Goal: Communication & Community: Answer question/provide support

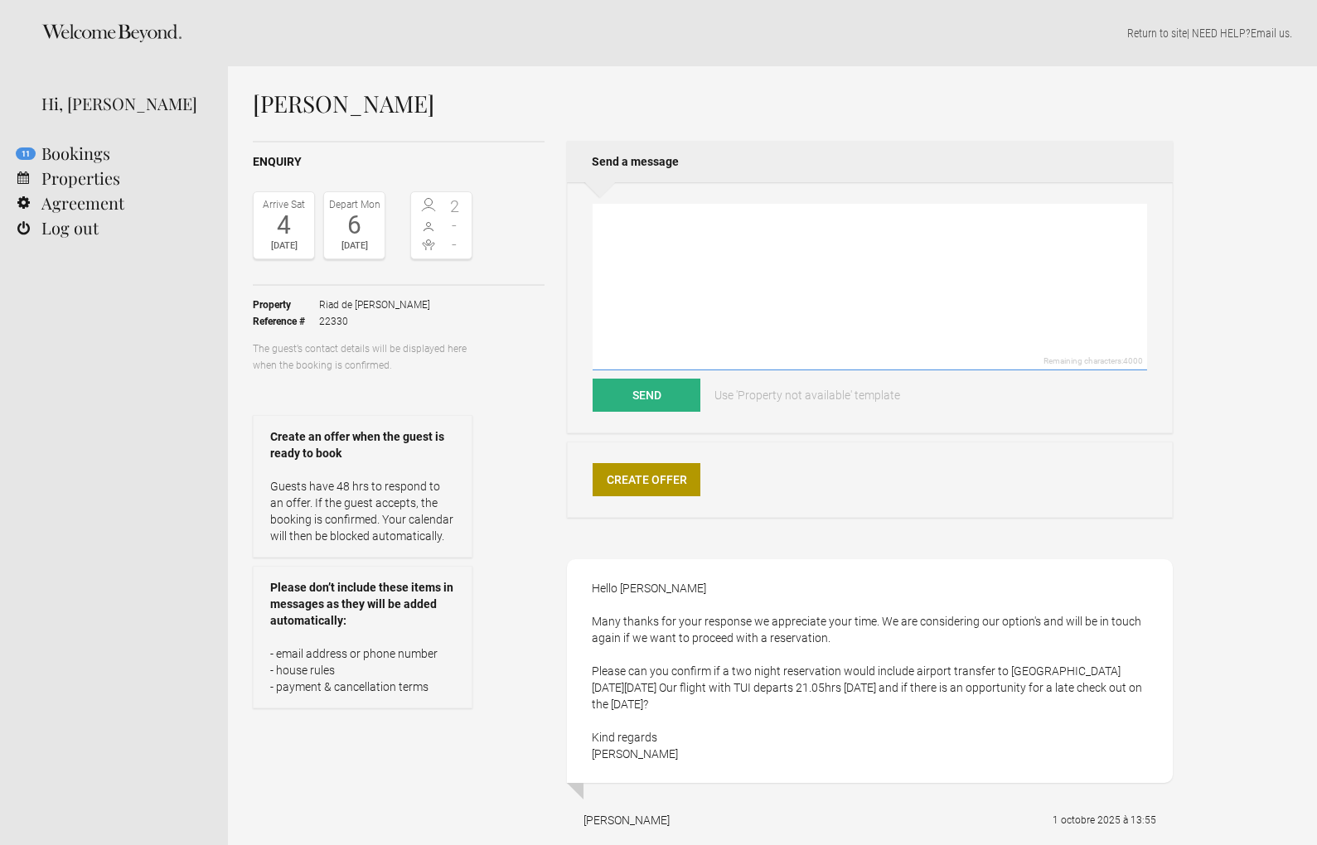
click at [783, 326] on textarea at bounding box center [869, 287] width 554 height 167
drag, startPoint x: 877, startPoint y: 575, endPoint x: 868, endPoint y: 569, distance: 10.8
click at [872, 572] on div "Hello [PERSON_NAME] Many thanks for your response we appreciate your time. We a…" at bounding box center [870, 671] width 606 height 224
click at [955, 264] on textarea "Dear [PERSON_NAME]," at bounding box center [869, 287] width 554 height 167
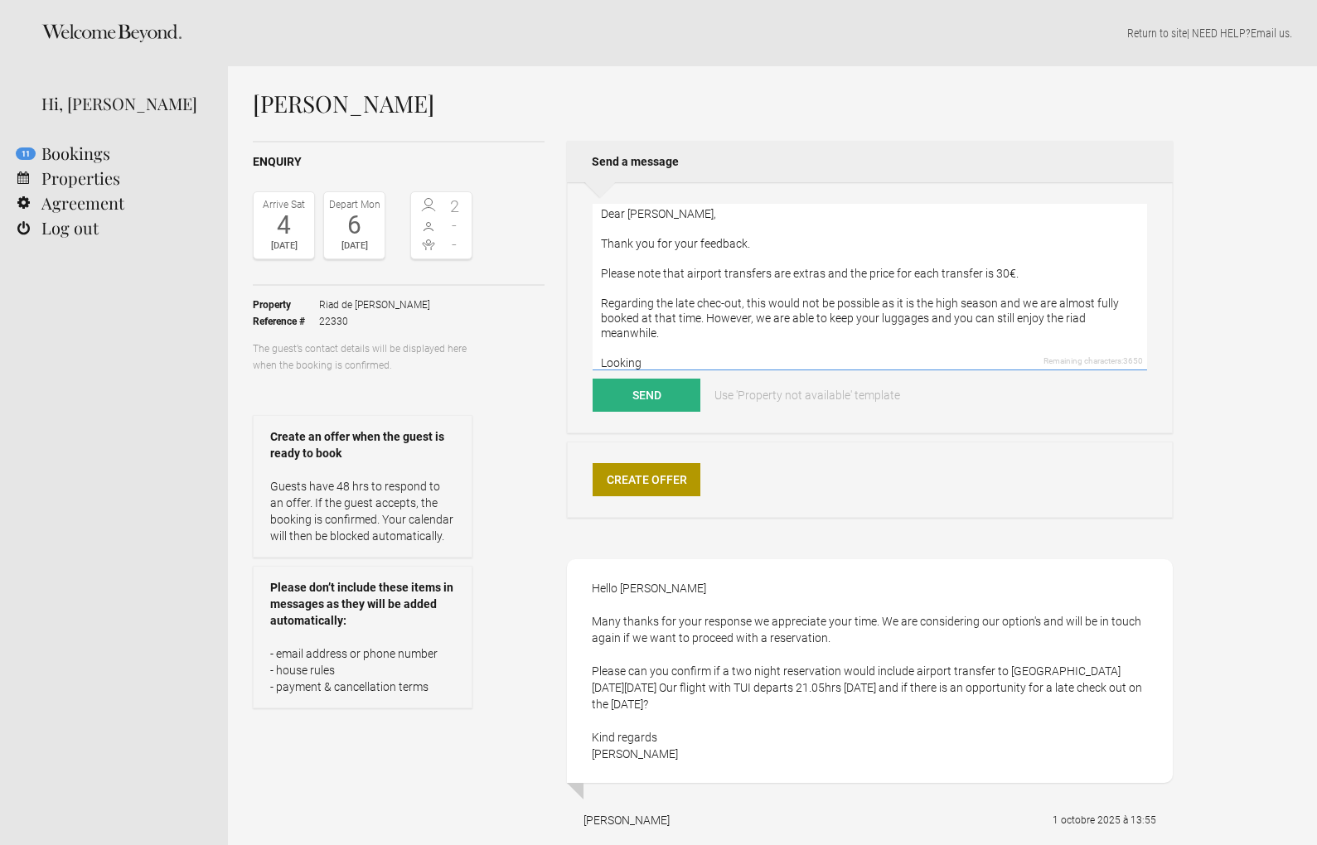
click at [800, 327] on textarea "Dear [PERSON_NAME], Thank you for your feedback. Please note that airport trans…" at bounding box center [869, 287] width 554 height 167
paste textarea "We look forward to hearing from you in regard to this reservation. Best regards,"
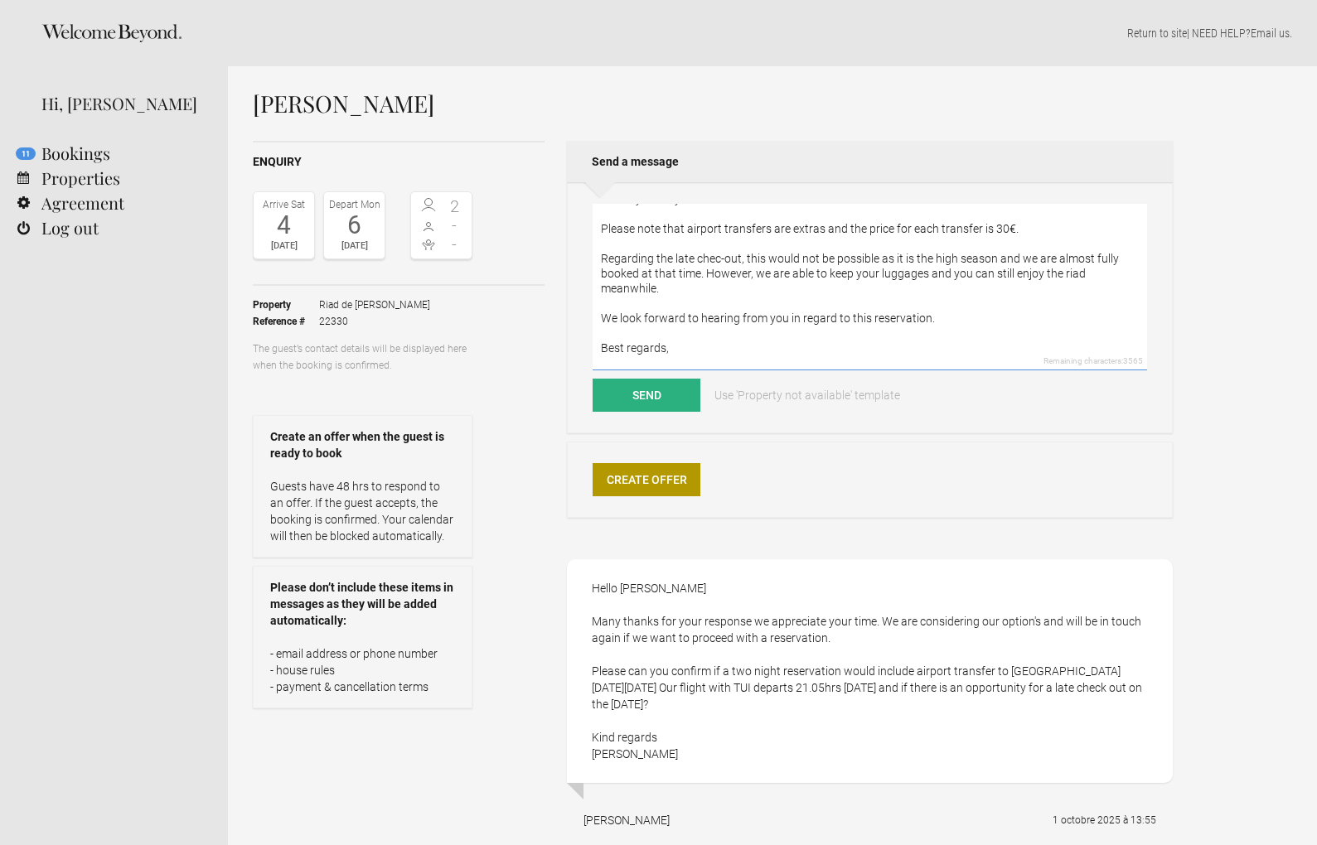
scroll to position [89, 0]
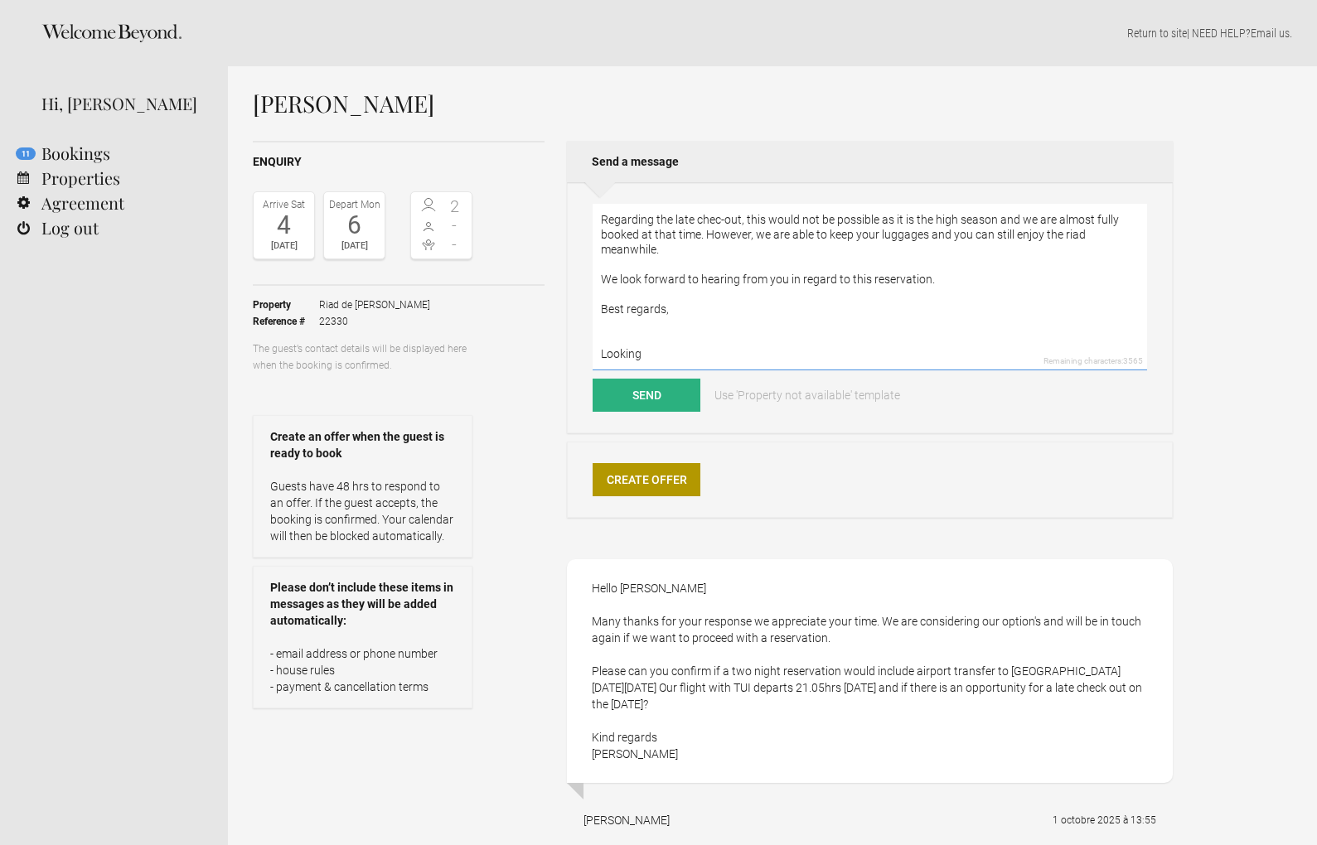
drag, startPoint x: 771, startPoint y: 356, endPoint x: 568, endPoint y: 328, distance: 204.1
click at [568, 328] on div "Dear [PERSON_NAME], Thank you for your feedback. Please note that airport trans…" at bounding box center [870, 307] width 606 height 251
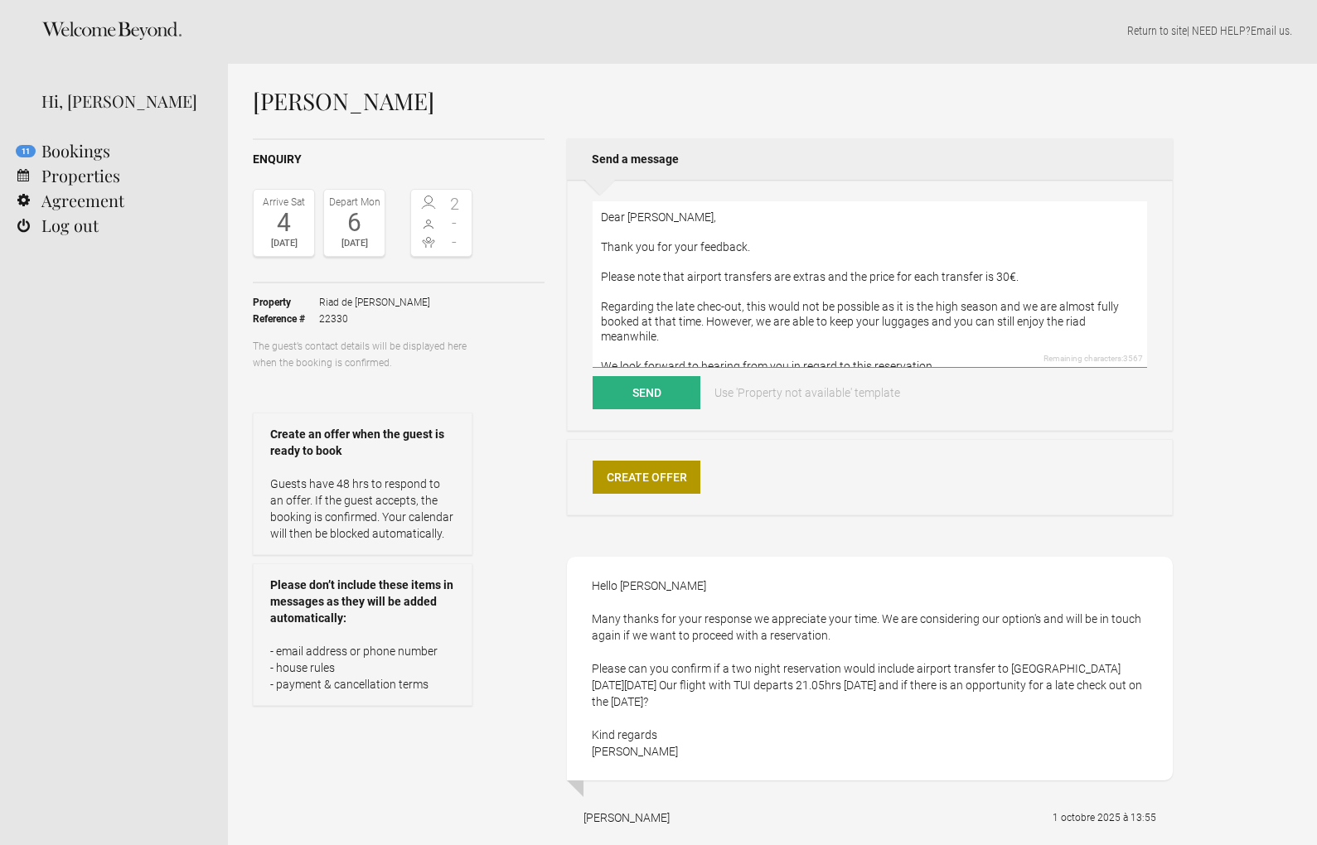
scroll to position [27, 0]
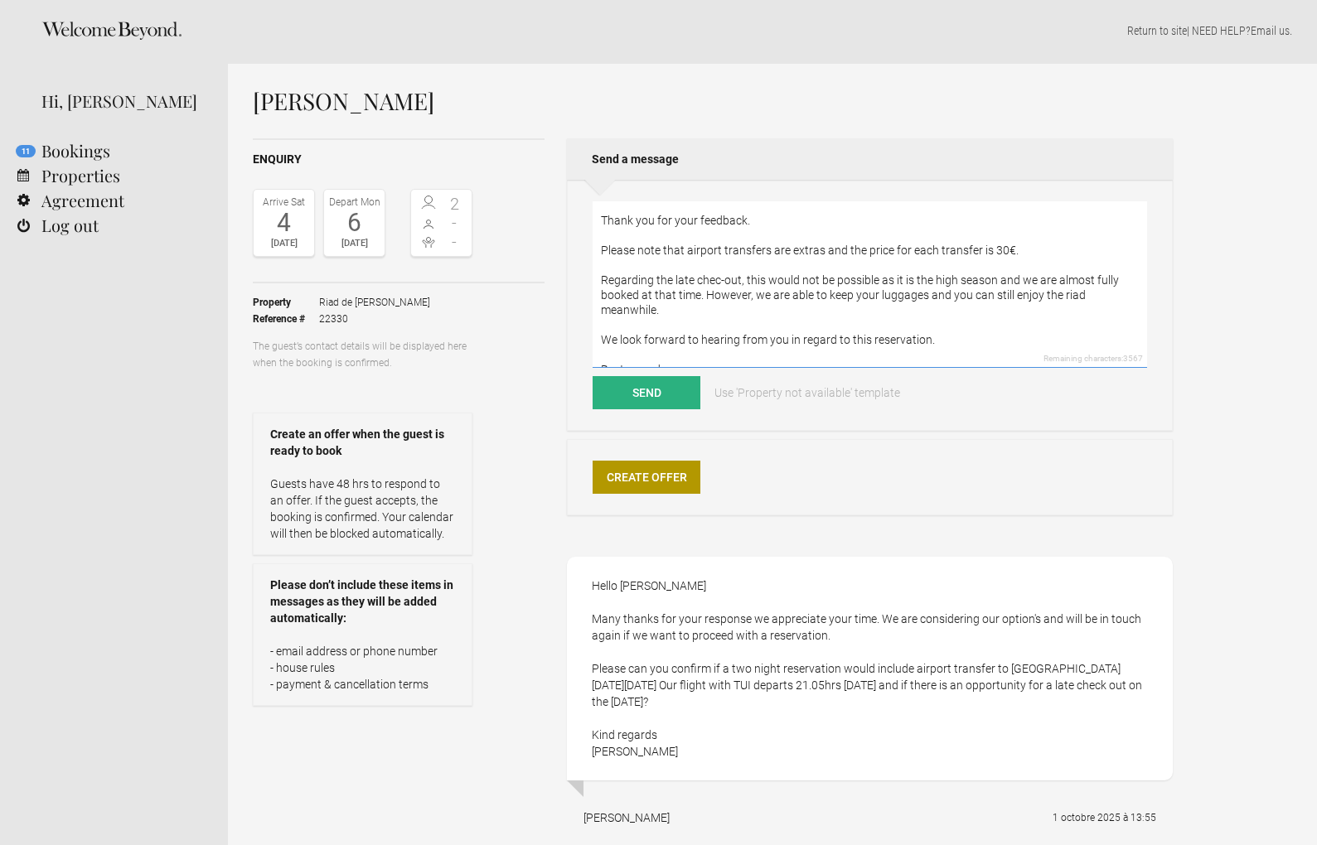
click at [683, 254] on textarea "Dear [PERSON_NAME], Thank you for your feedback. Please note that airport trans…" at bounding box center [869, 284] width 554 height 167
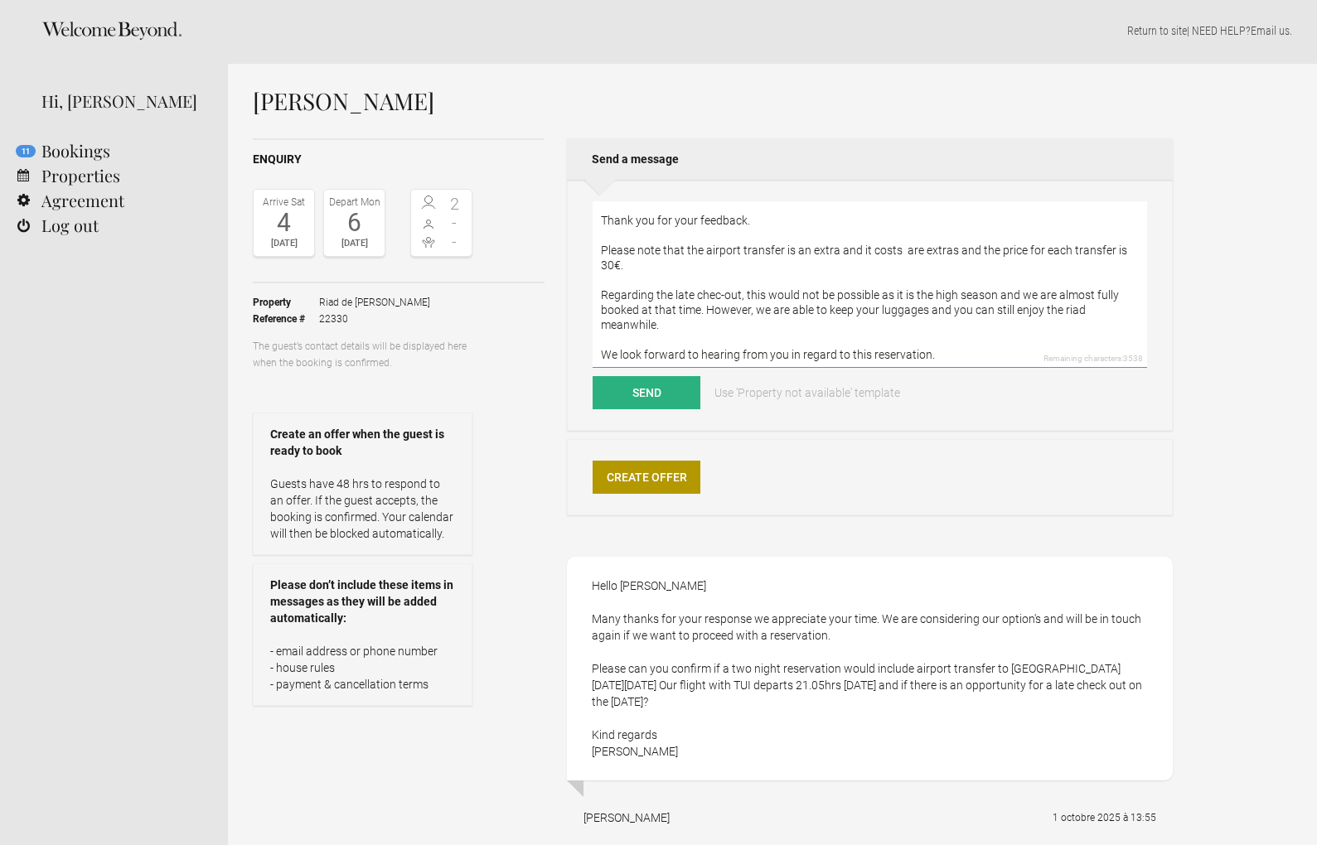
drag, startPoint x: 897, startPoint y: 250, endPoint x: 1105, endPoint y: 254, distance: 207.2
click at [1105, 254] on textarea "Dear [PERSON_NAME], Thank you for your feedback. Please note that the airport t…" at bounding box center [869, 284] width 554 height 167
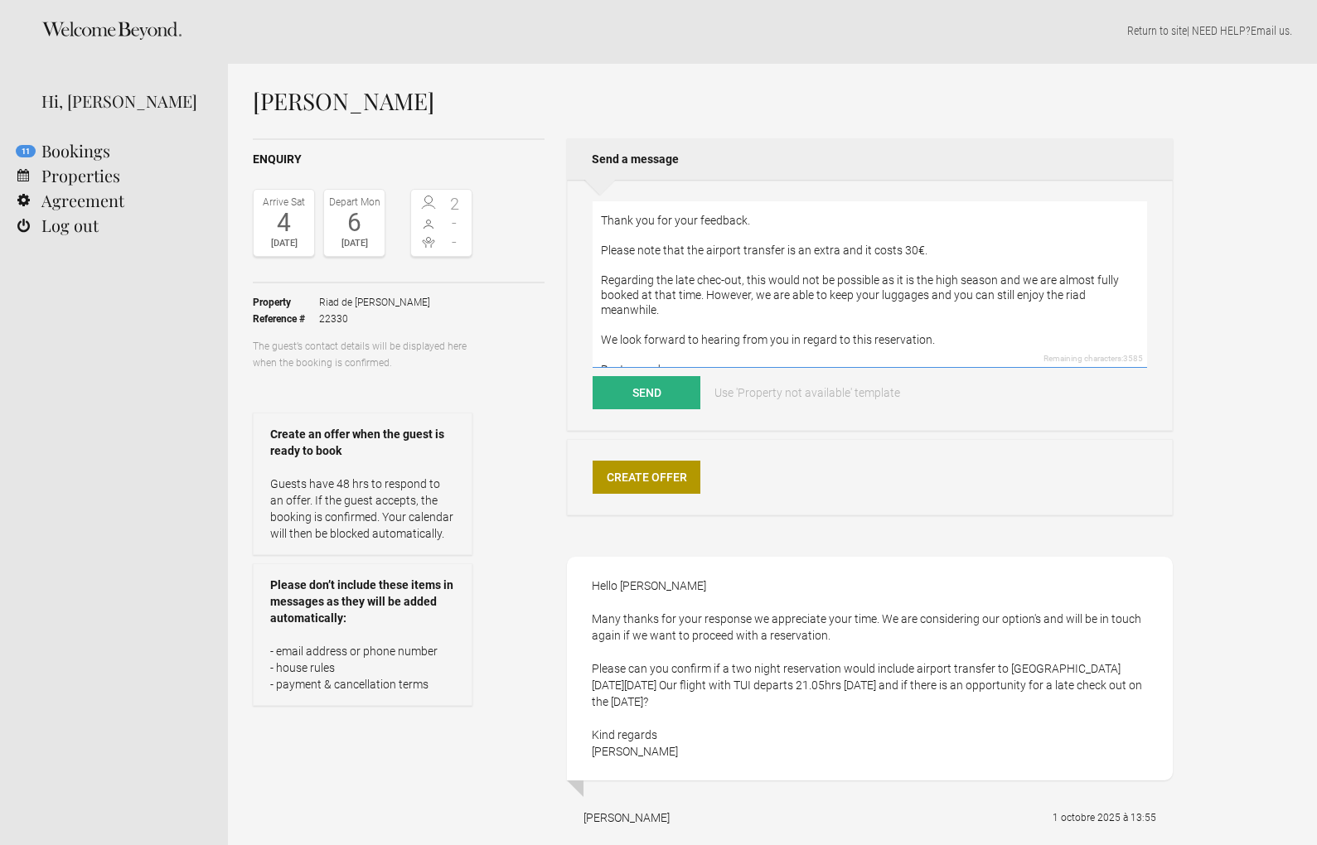
drag, startPoint x: 1108, startPoint y: 243, endPoint x: 1095, endPoint y: 244, distance: 12.5
click at [1108, 243] on textarea "Dear [PERSON_NAME], Thank you for your feedback. Please note that the airport t…" at bounding box center [869, 284] width 554 height 167
click at [858, 248] on textarea "Dear [PERSON_NAME], Thank you for your feedback. Please note that the airport t…" at bounding box center [869, 284] width 554 height 167
click at [906, 266] on textarea "Dear [PERSON_NAME], Thank you for your feedback. Please note that the airport t…" at bounding box center [869, 284] width 554 height 167
click at [909, 255] on textarea "Dear [PERSON_NAME], Thank you for your feedback. Please note that the airport t…" at bounding box center [869, 284] width 554 height 167
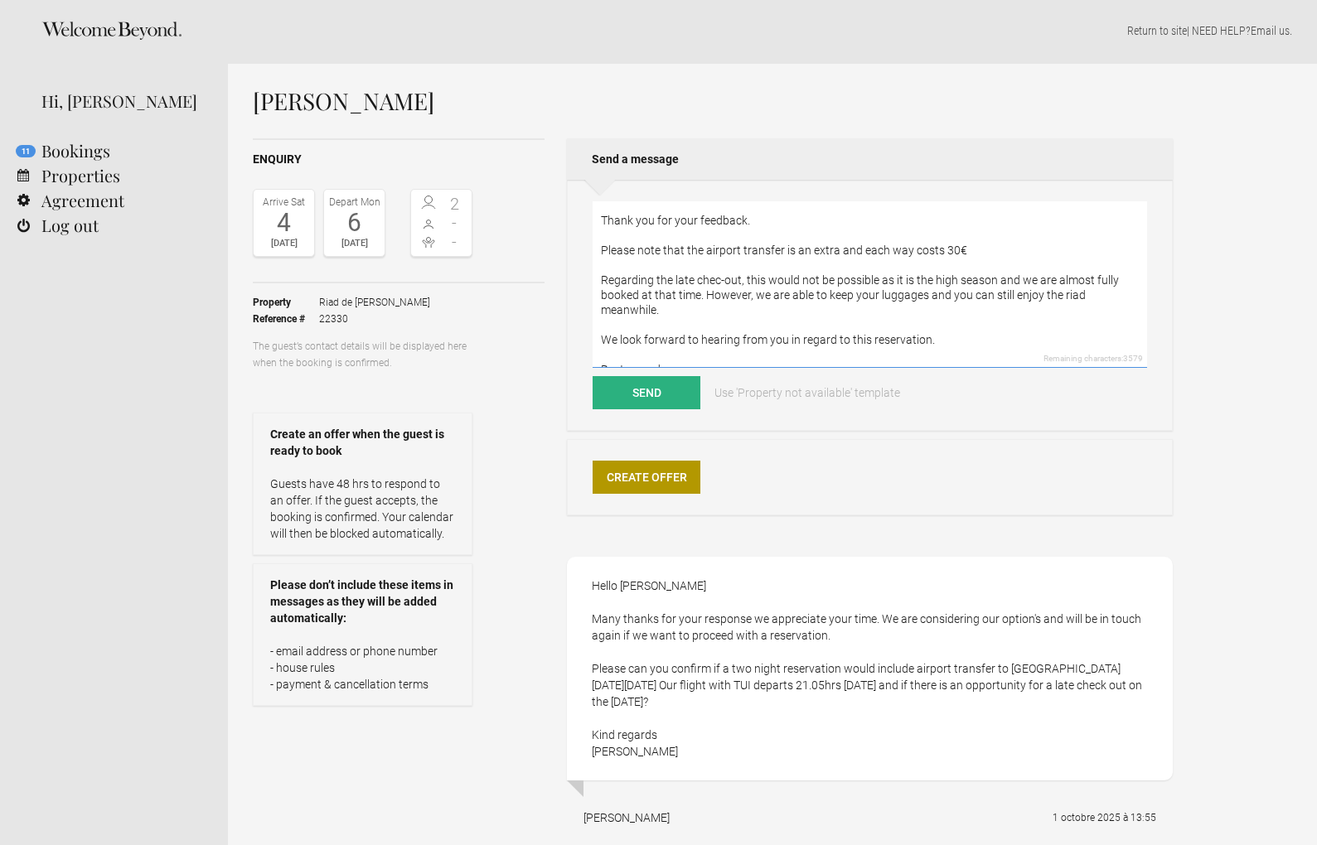
click at [1006, 256] on textarea "Dear [PERSON_NAME], Thank you for your feedback. Please note that the airport t…" at bounding box center [869, 284] width 554 height 167
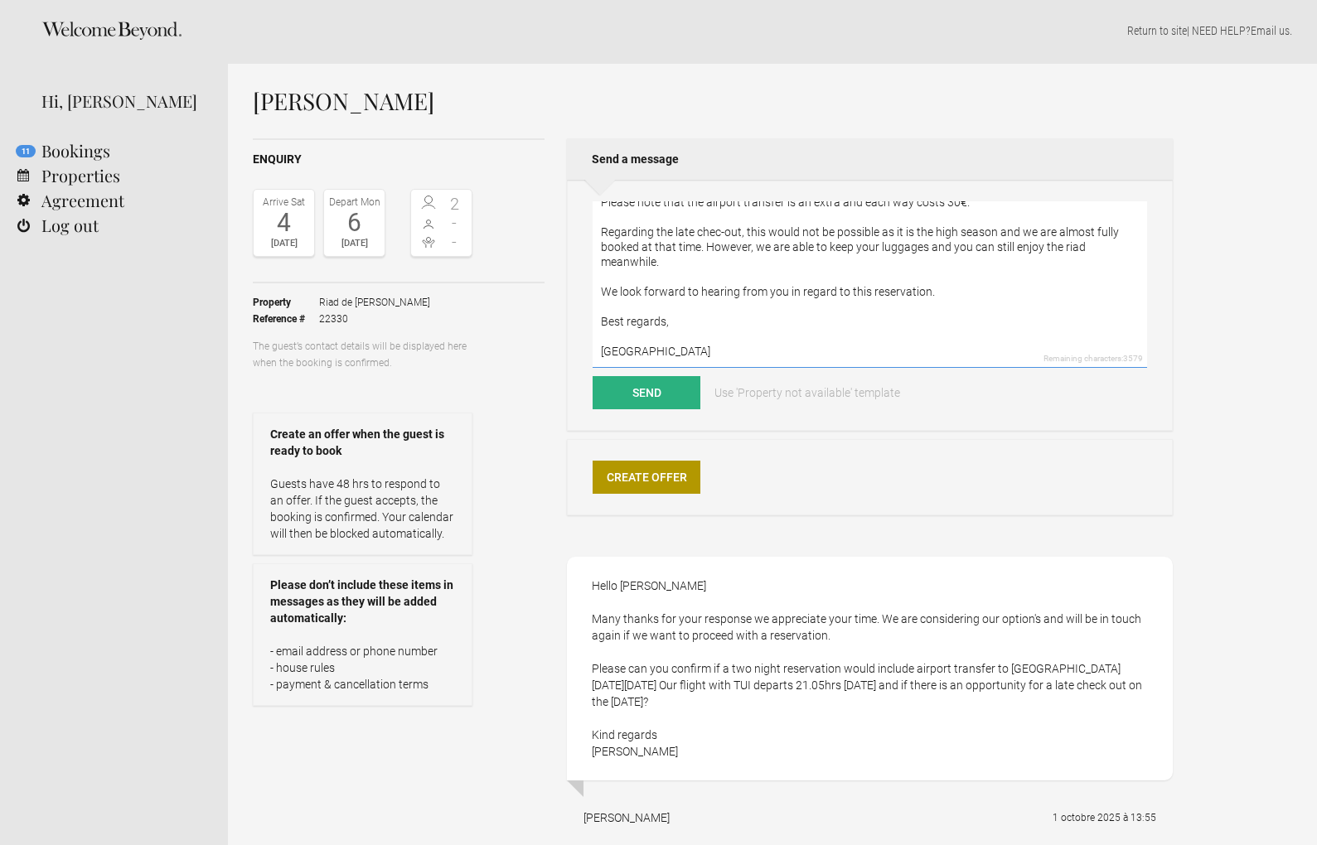
scroll to position [0, 0]
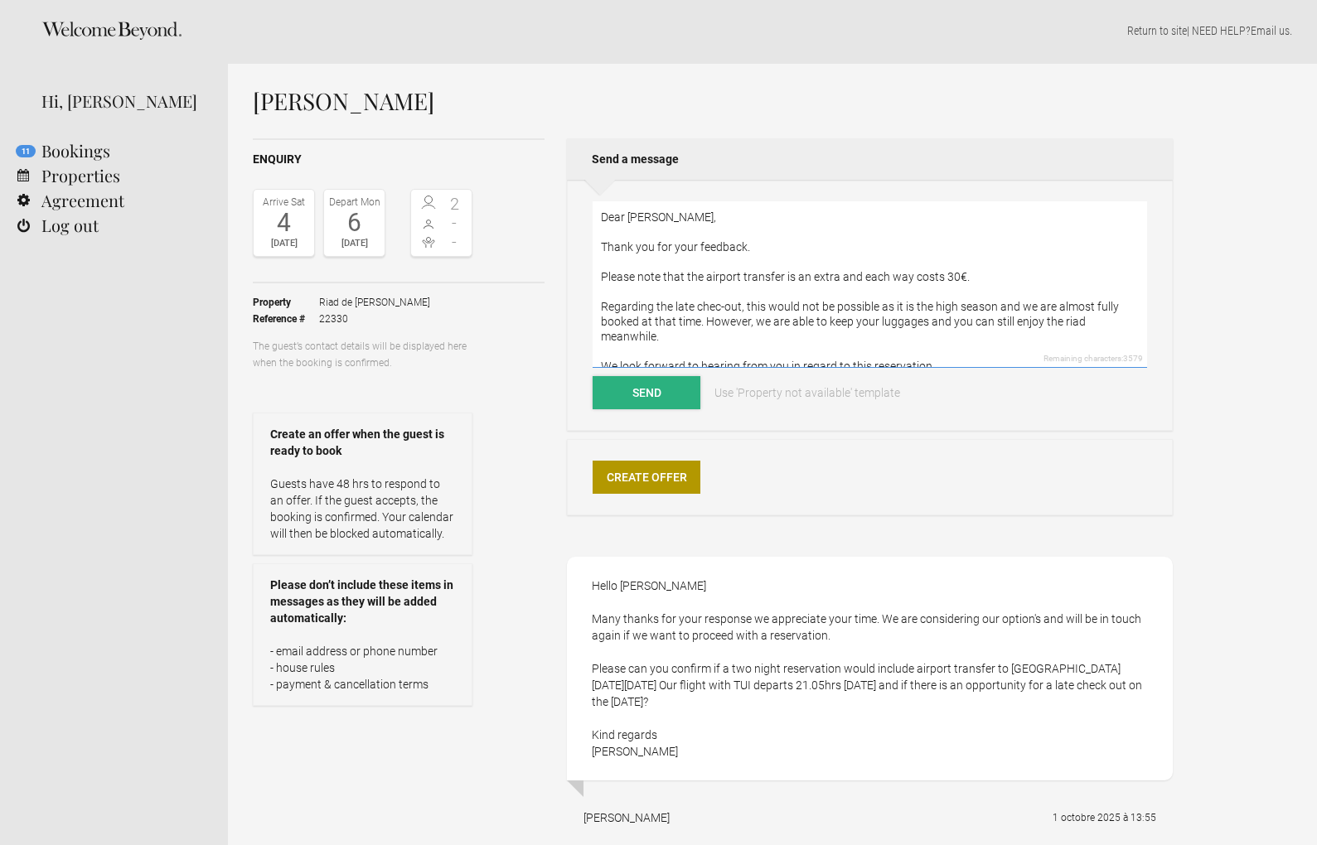
type textarea "Dear [PERSON_NAME], Thank you for your feedback. Please note that the airport t…"
click at [636, 380] on button "Send" at bounding box center [646, 392] width 108 height 33
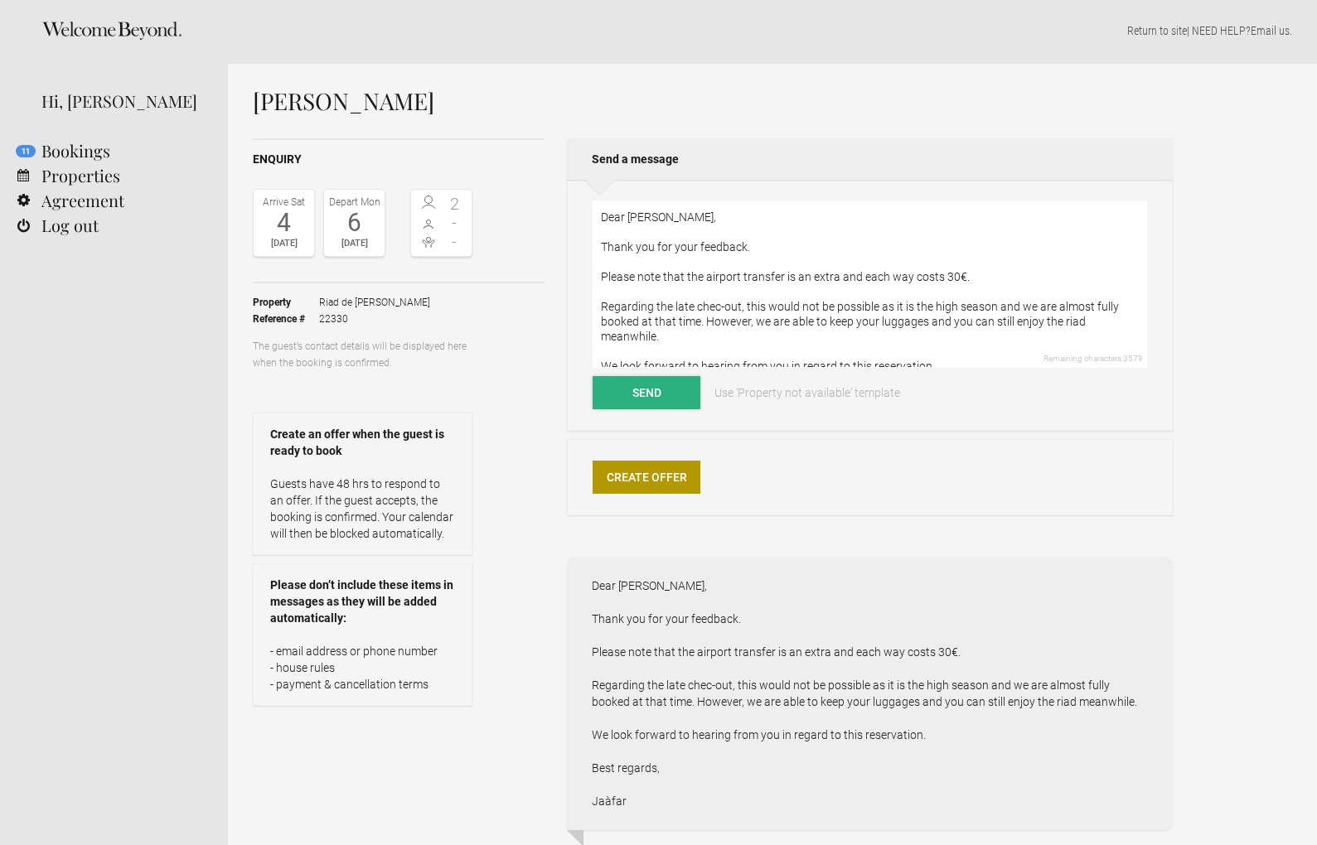
scroll to position [2, 0]
